Goal: Task Accomplishment & Management: Use online tool/utility

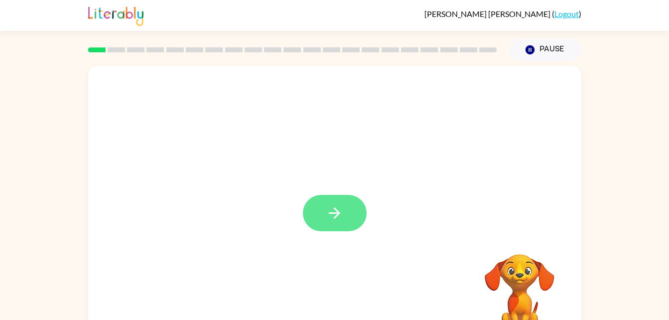
click at [324, 218] on button "button" at bounding box center [335, 213] width 64 height 36
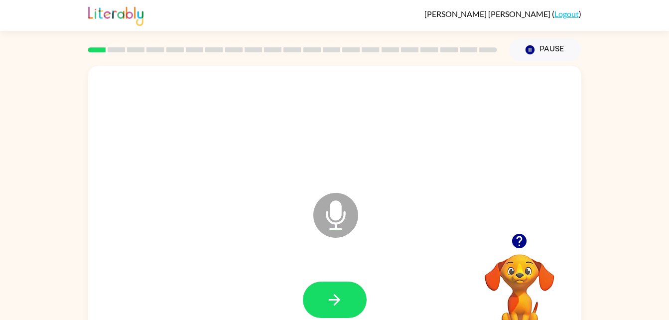
click at [525, 247] on icon "button" at bounding box center [519, 240] width 17 height 17
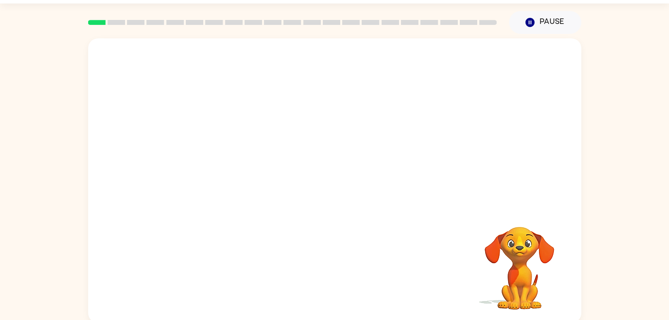
scroll to position [30, 0]
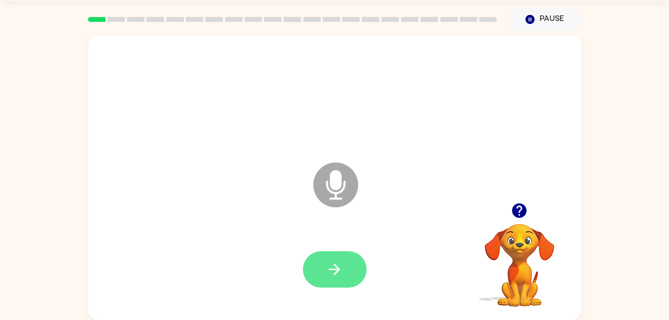
click at [336, 268] on icon "button" at bounding box center [334, 269] width 11 height 11
click at [340, 263] on icon "button" at bounding box center [334, 269] width 17 height 17
click at [338, 260] on button "button" at bounding box center [335, 269] width 64 height 36
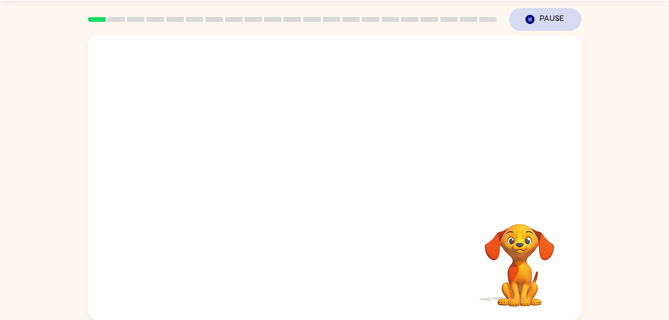
click at [539, 16] on button "Pause Pause" at bounding box center [545, 19] width 72 height 23
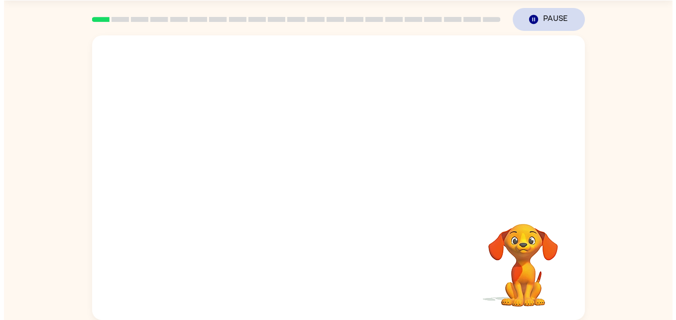
scroll to position [0, 0]
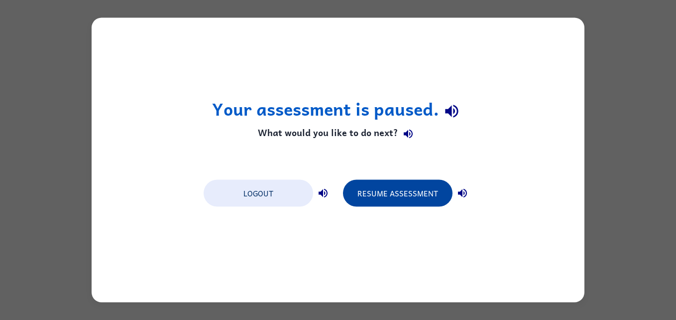
click at [401, 199] on button "Resume Assessment" at bounding box center [398, 193] width 110 height 27
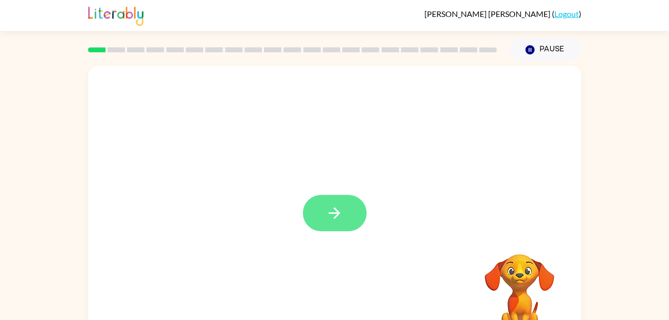
click at [336, 212] on icon "button" at bounding box center [334, 212] width 17 height 17
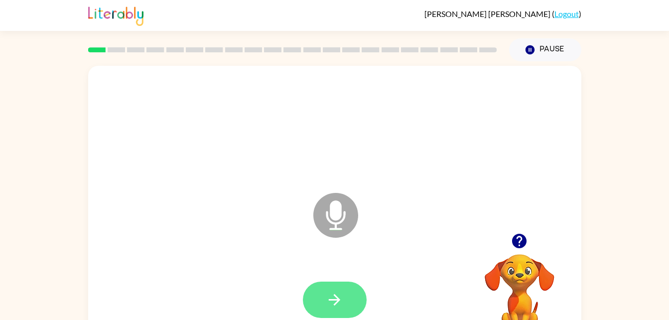
click at [338, 288] on button "button" at bounding box center [335, 299] width 64 height 36
click at [336, 216] on icon "Microphone The Microphone is here when it is your turn to talk" at bounding box center [385, 227] width 149 height 75
click at [348, 306] on button "button" at bounding box center [335, 299] width 64 height 36
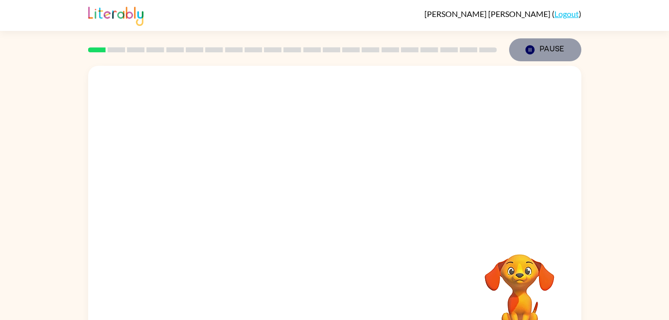
click at [540, 52] on button "Pause Pause" at bounding box center [545, 49] width 72 height 23
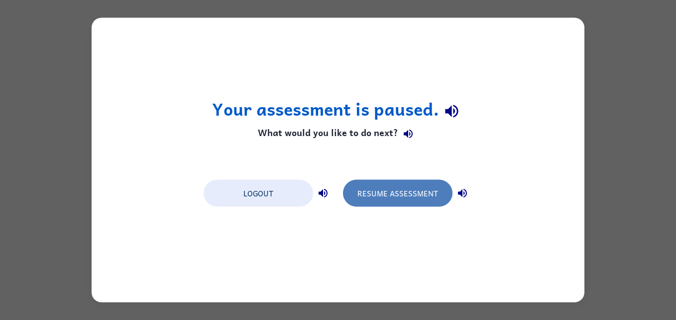
click at [386, 195] on button "Resume Assessment" at bounding box center [398, 193] width 110 height 27
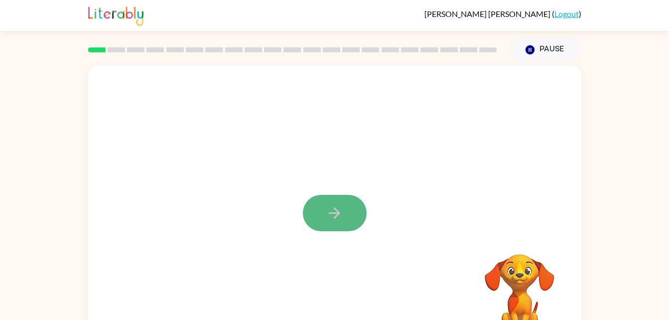
click at [334, 218] on icon "button" at bounding box center [334, 212] width 11 height 11
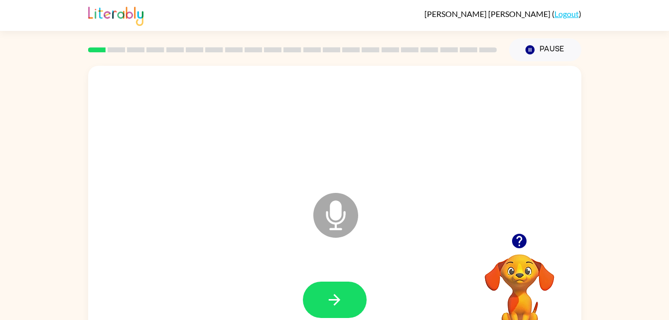
click at [334, 218] on icon "Microphone The Microphone is here when it is your turn to talk" at bounding box center [385, 227] width 149 height 75
click at [341, 304] on icon "button" at bounding box center [334, 299] width 17 height 17
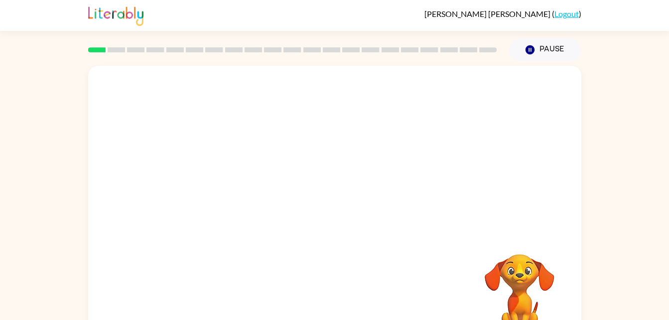
click at [568, 14] on link "Logout" at bounding box center [566, 13] width 24 height 9
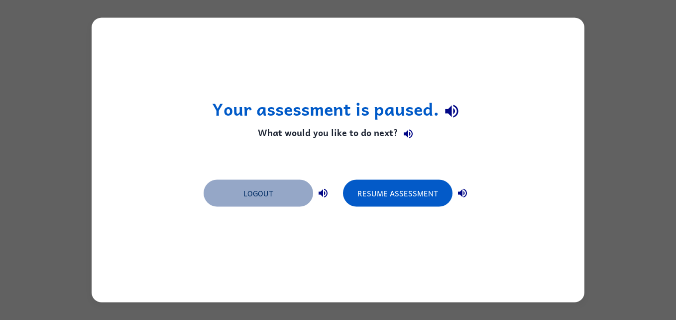
click at [282, 190] on button "Logout" at bounding box center [259, 193] width 110 height 27
